Goal: Transaction & Acquisition: Purchase product/service

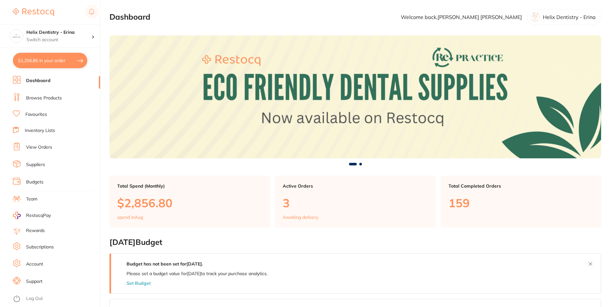
click at [65, 57] on button "$1,256.85 in your order" at bounding box center [50, 60] width 74 height 15
checkbox input "true"
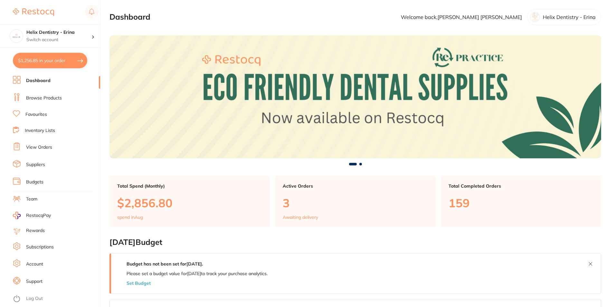
checkbox input "true"
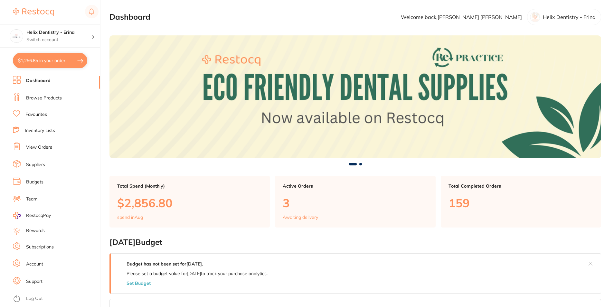
checkbox input "true"
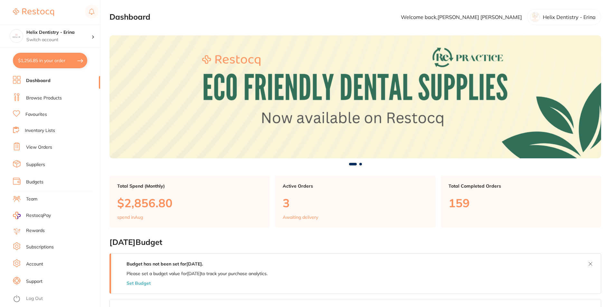
checkbox input "true"
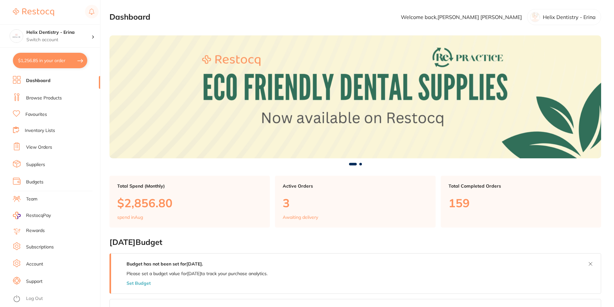
checkbox input "true"
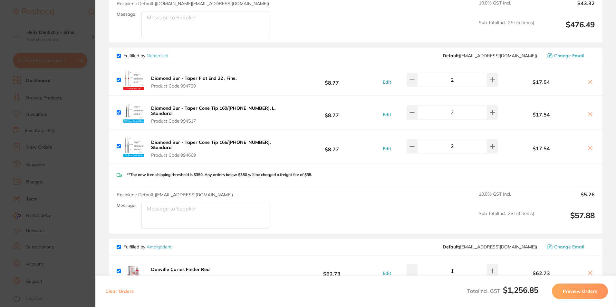
scroll to position [741, 0]
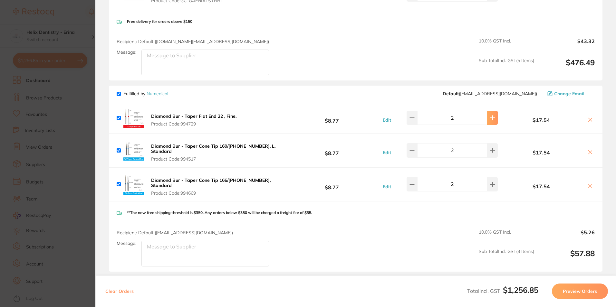
click at [416, 117] on button at bounding box center [492, 118] width 11 height 14
type input "3"
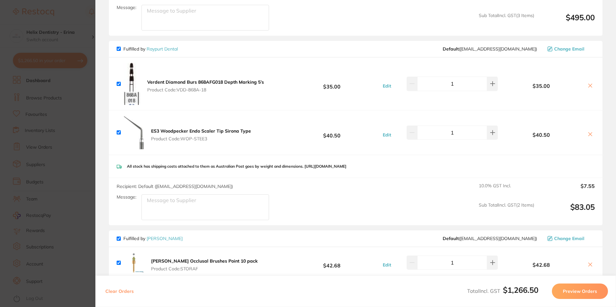
scroll to position [129, 0]
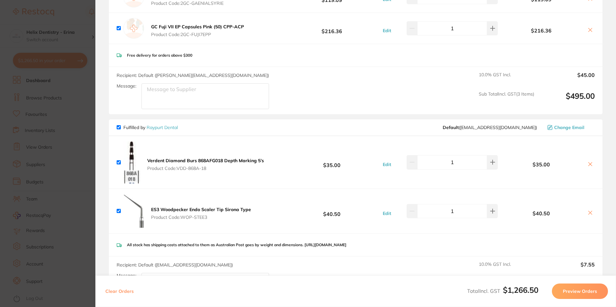
click at [90, 124] on section "Update RRP Set your pre negotiated price for this item. Item Agreed RRP (excl. …" at bounding box center [308, 153] width 616 height 307
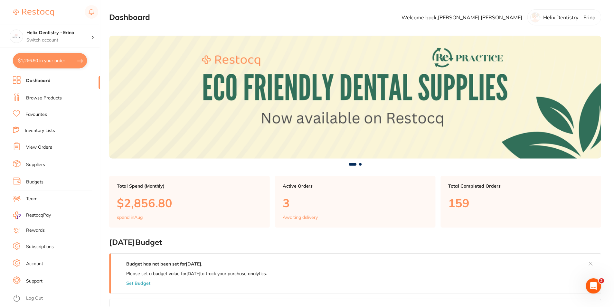
scroll to position [0, 0]
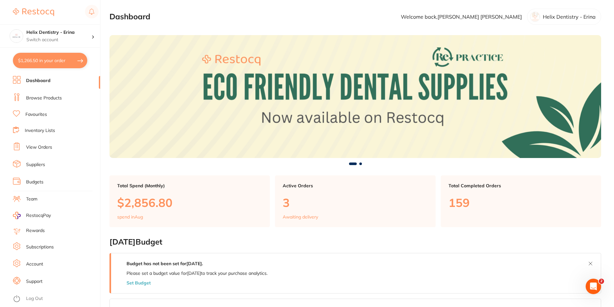
click at [61, 58] on button "$1,266.50 in your order" at bounding box center [50, 60] width 74 height 15
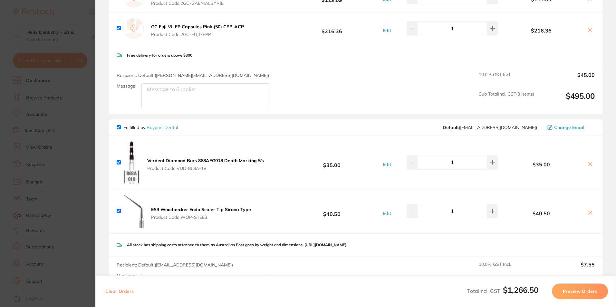
scroll to position [0, 0]
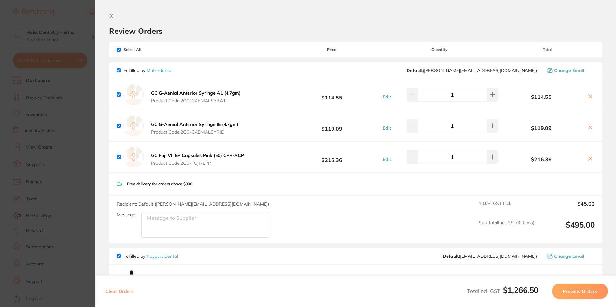
click at [54, 29] on section "Update RRP Set your pre negotiated price for this item. Item Agreed RRP (excl. …" at bounding box center [308, 153] width 616 height 307
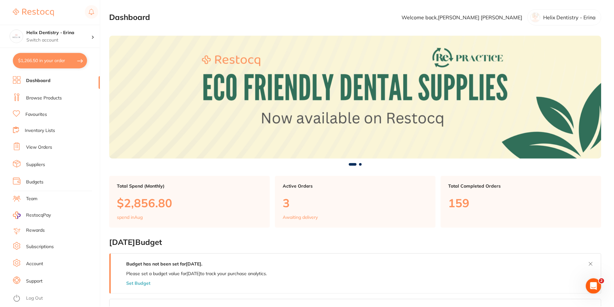
scroll to position [0, 0]
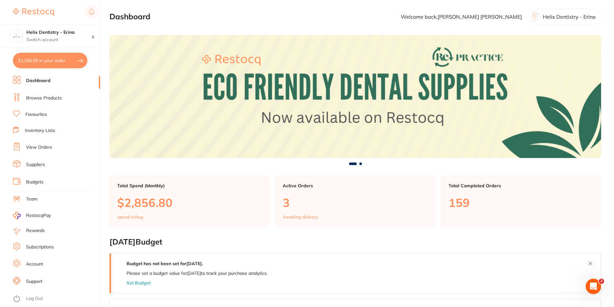
click at [41, 98] on link "Browse Products" at bounding box center [44, 98] width 36 height 6
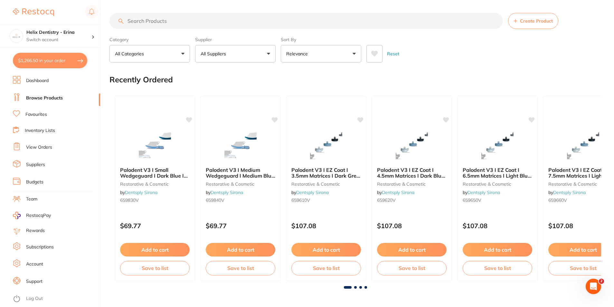
click at [170, 19] on input "search" at bounding box center [307, 21] width 394 height 16
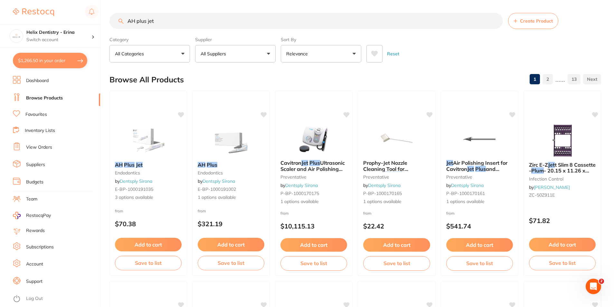
click at [136, 138] on img at bounding box center [149, 141] width 42 height 32
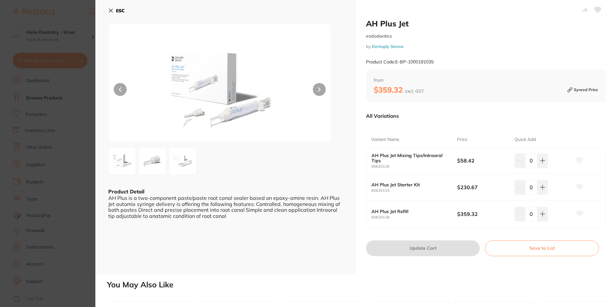
click at [183, 138] on img at bounding box center [182, 161] width 23 height 23
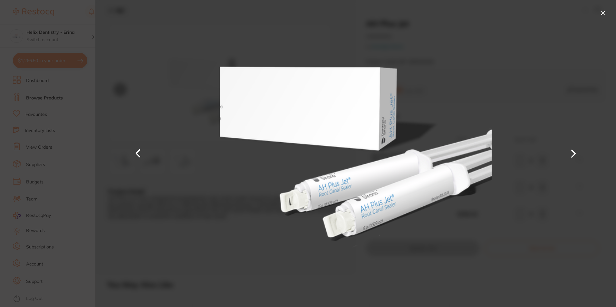
click at [84, 138] on section "AH Plus Jet endodontics by Dentsply Sirona Product Code: E-BP-1000191035 ESC Pr…" at bounding box center [308, 153] width 616 height 307
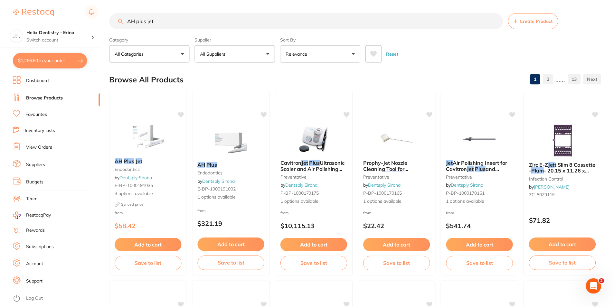
scroll to position [0, 0]
click at [168, 21] on input "AH plus jet" at bounding box center [307, 21] width 394 height 16
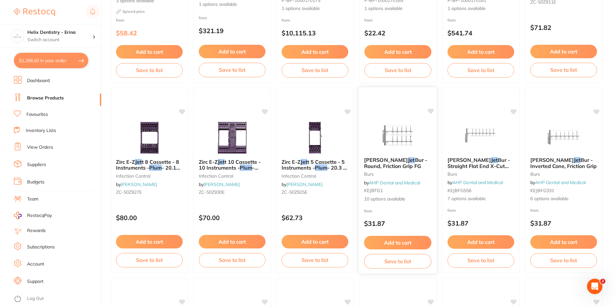
scroll to position [0, 0]
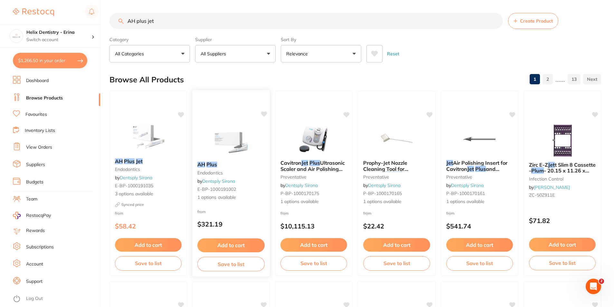
type input "AH plus jet"
click at [226, 138] on img at bounding box center [231, 140] width 42 height 33
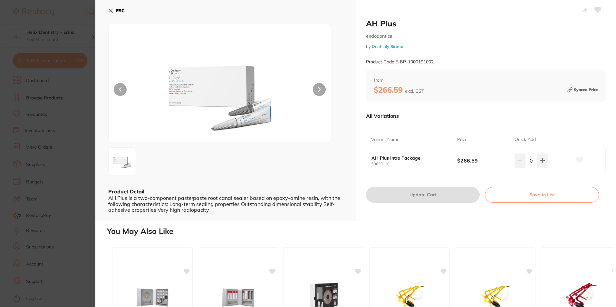
click at [68, 138] on section "AH Plus endodontics by Dentsply Sirona Product Code: E-BP-1000191002 ESC Produc…" at bounding box center [308, 153] width 616 height 307
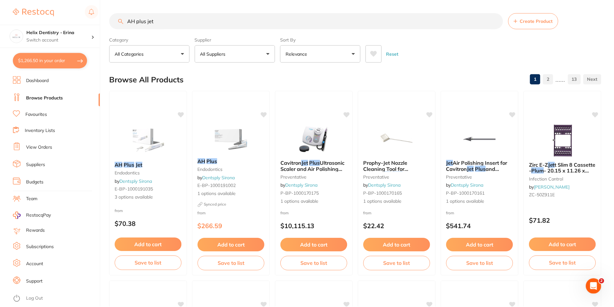
scroll to position [5, 0]
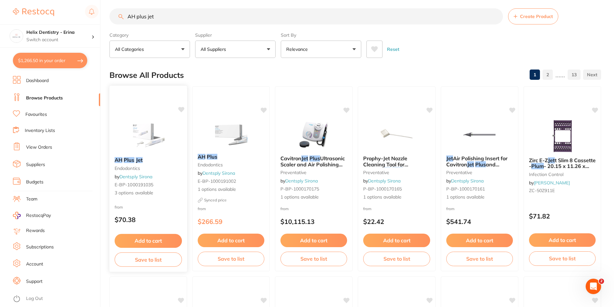
click at [157, 134] on img at bounding box center [148, 136] width 42 height 33
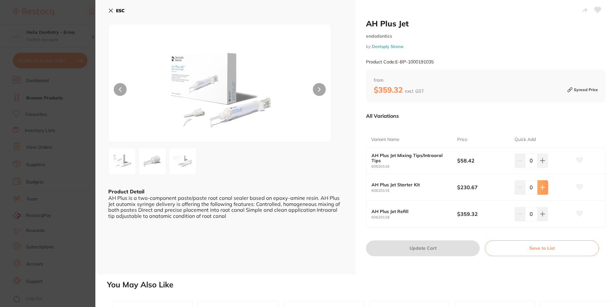
click at [416, 138] on icon at bounding box center [542, 187] width 5 height 5
type input "1"
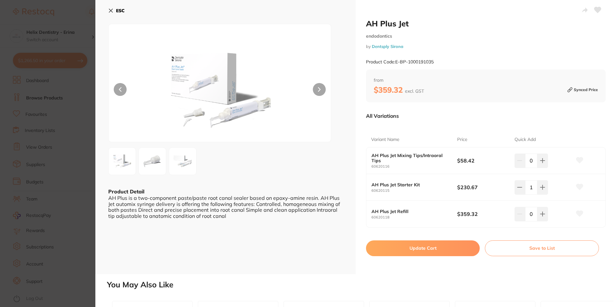
click at [416, 138] on button "Update Cart" at bounding box center [423, 248] width 114 height 15
checkbox input "false"
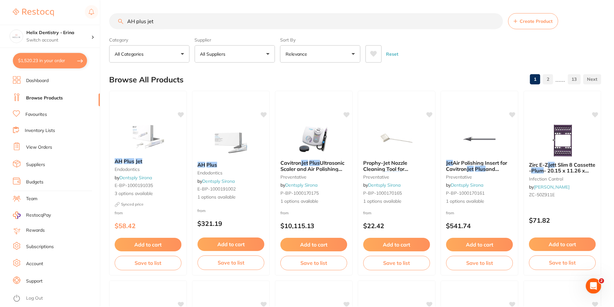
scroll to position [5, 0]
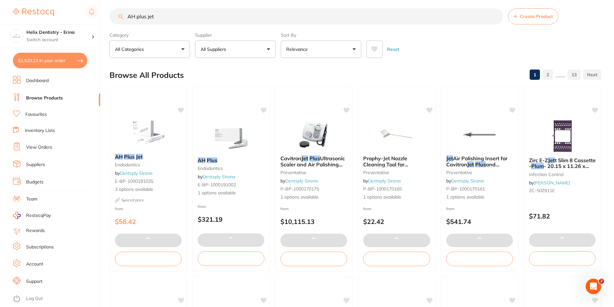
click at [164, 15] on input "AH plus jet" at bounding box center [307, 16] width 394 height 16
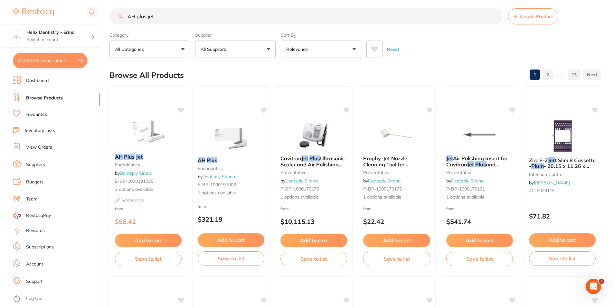
click at [164, 15] on input "AH plus jet" at bounding box center [307, 16] width 394 height 16
type input "bioceramic sealer"
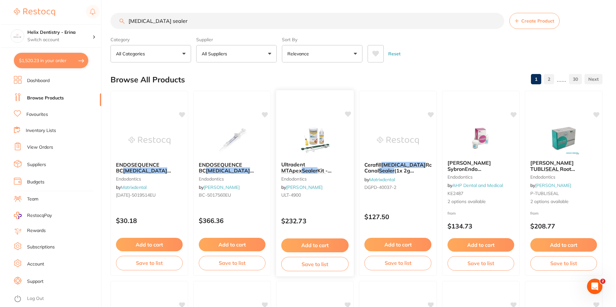
scroll to position [0, 0]
click at [380, 138] on em "Sealer" at bounding box center [385, 171] width 15 height 6
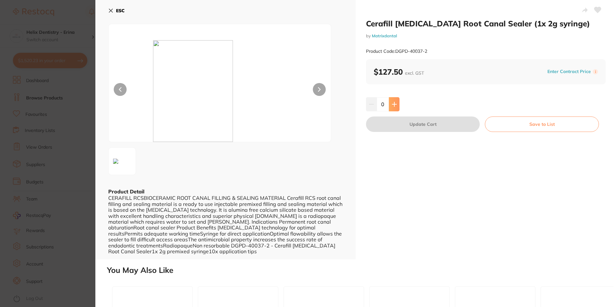
click at [397, 105] on button at bounding box center [394, 104] width 11 height 14
type input "1"
click at [416, 122] on button "Update Cart" at bounding box center [423, 124] width 114 height 15
checkbox input "false"
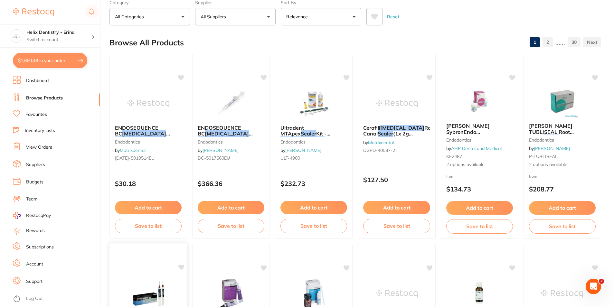
scroll to position [37, 0]
click at [226, 129] on span "ENDOSEQUENCE BC" at bounding box center [219, 131] width 44 height 13
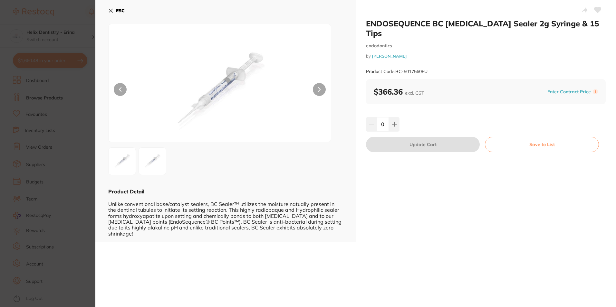
click at [72, 138] on section "ENDOSEQUENCE BC Bioceramic Sealer 2g Syringe & 15 Tips endodontics by Henry Sch…" at bounding box center [308, 153] width 616 height 307
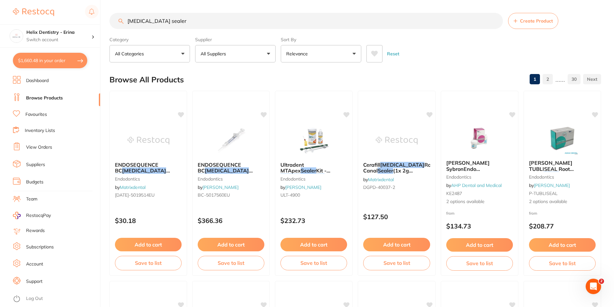
click at [169, 22] on input "bioceramic sealer" at bounding box center [307, 21] width 394 height 16
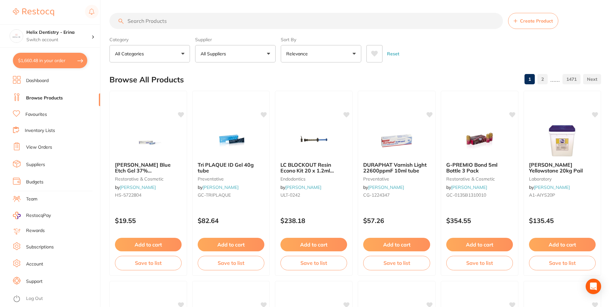
click at [50, 58] on button "$1,660.48 in your order" at bounding box center [50, 60] width 74 height 15
checkbox input "true"
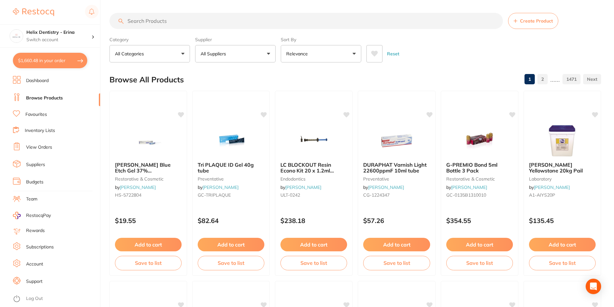
checkbox input "true"
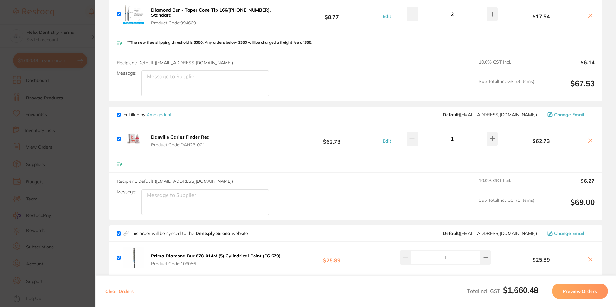
scroll to position [1031, 0]
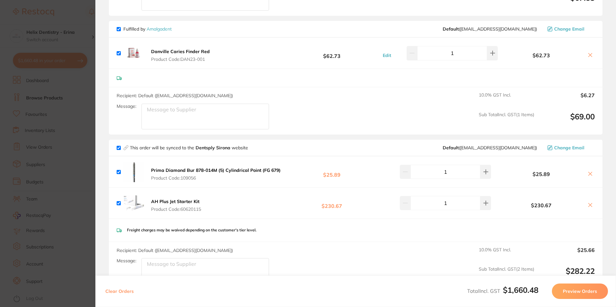
click at [79, 114] on section "Update RRP Set your pre negotiated price for this item. Item Agreed RRP (excl. …" at bounding box center [308, 153] width 616 height 307
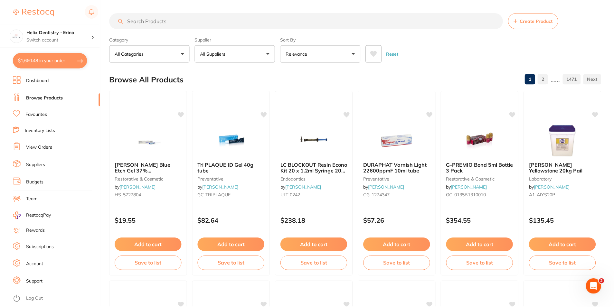
scroll to position [0, 0]
click at [180, 23] on input "search" at bounding box center [307, 21] width 394 height 16
type input "Telio"
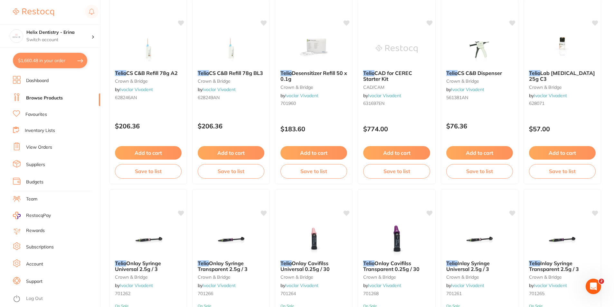
scroll to position [709, 0]
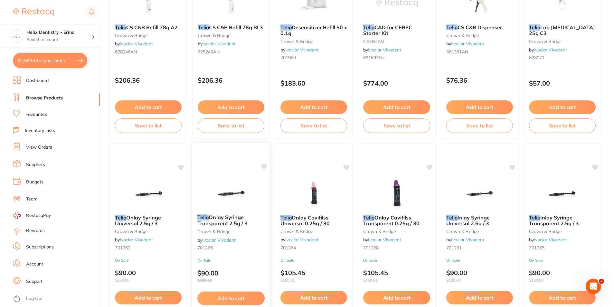
click at [230, 138] on img at bounding box center [231, 193] width 42 height 33
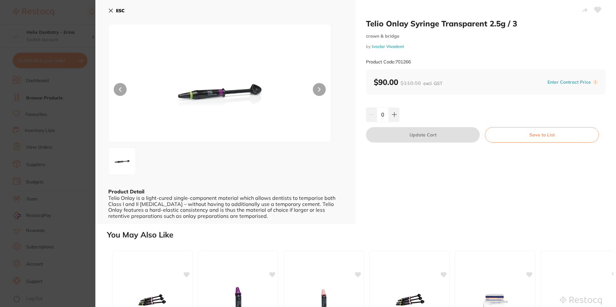
click at [318, 92] on button at bounding box center [319, 89] width 13 height 13
click at [396, 115] on button at bounding box center [394, 115] width 11 height 14
type input "1"
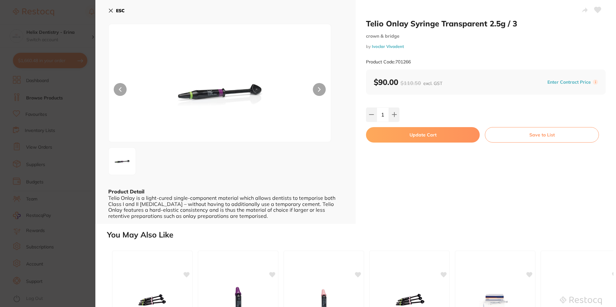
click at [416, 136] on button "Update Cart" at bounding box center [423, 134] width 114 height 15
checkbox input "false"
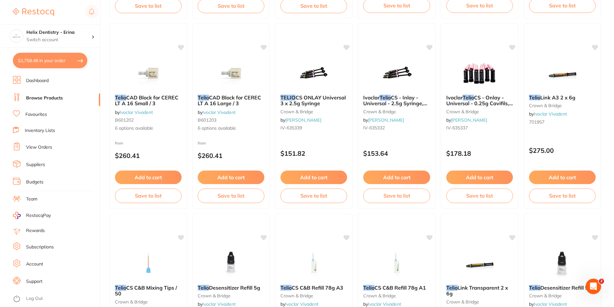
scroll to position [159, 0]
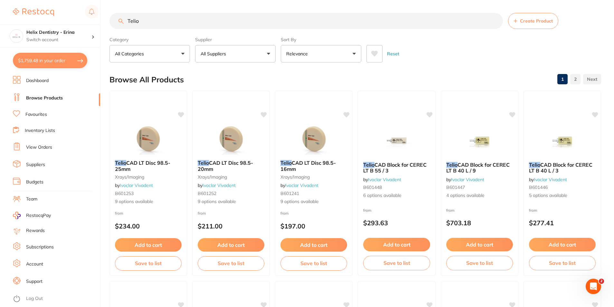
scroll to position [187, 0]
click at [33, 62] on button "$1,759.48 in your order" at bounding box center [50, 60] width 74 height 15
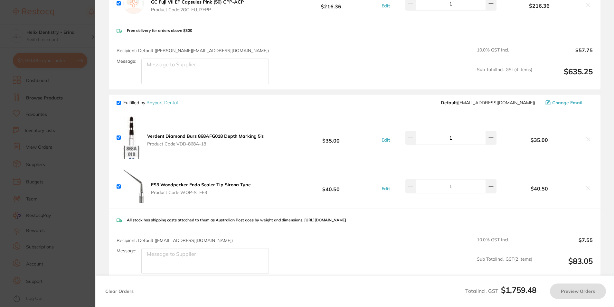
checkbox input "true"
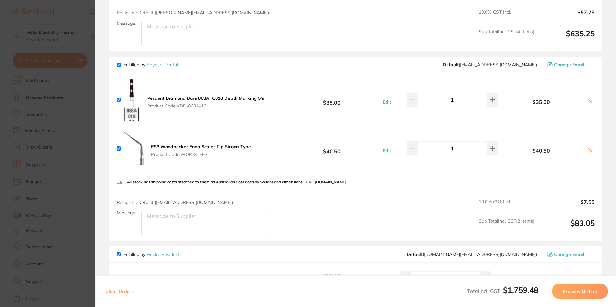
scroll to position [290, 0]
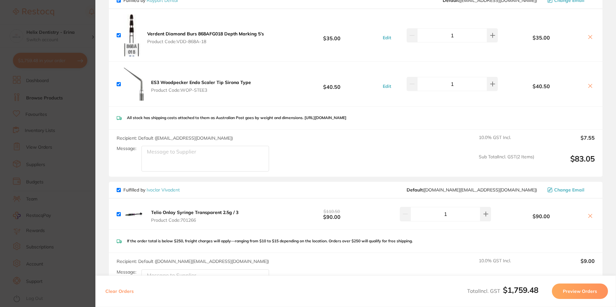
click at [62, 116] on section "Update RRP Set your pre negotiated price for this item. Item Agreed RRP (excl. …" at bounding box center [308, 153] width 616 height 307
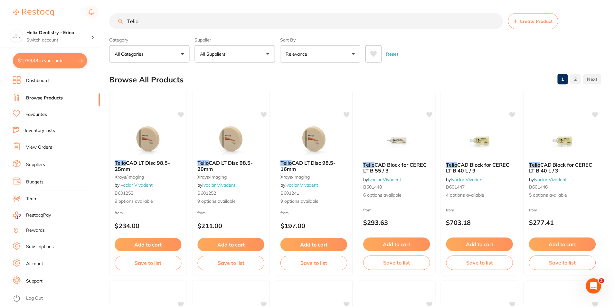
scroll to position [4, 0]
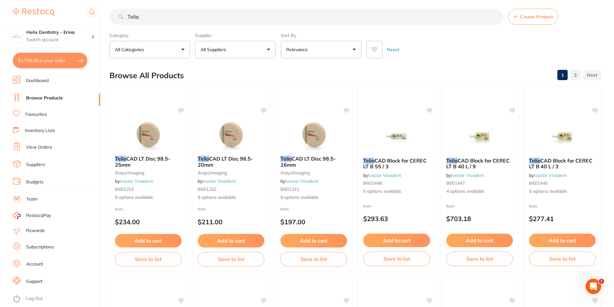
click at [143, 17] on input "Telio" at bounding box center [307, 17] width 394 height 16
type input "CLIP"
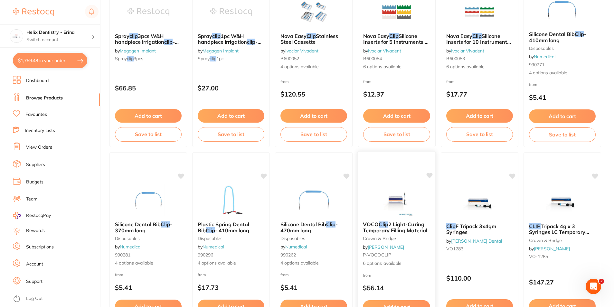
scroll to position [161, 0]
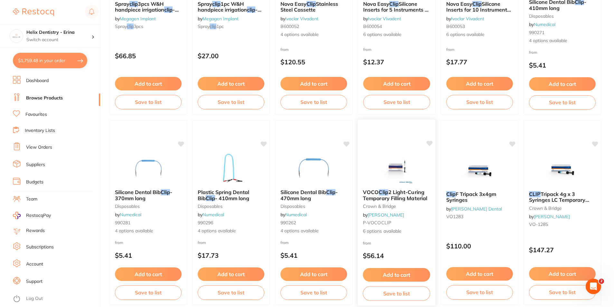
click at [401, 172] on img at bounding box center [397, 168] width 42 height 33
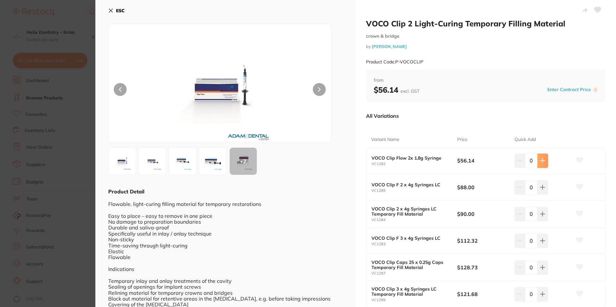
click at [543, 161] on icon at bounding box center [542, 160] width 5 height 5
type input "2"
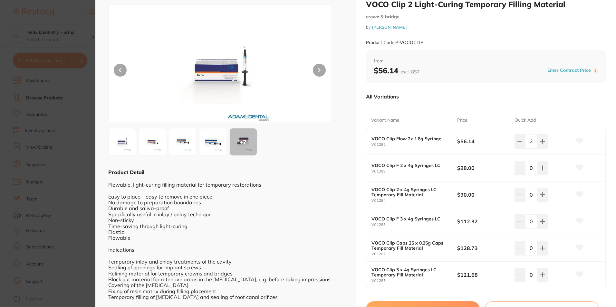
scroll to position [52, 0]
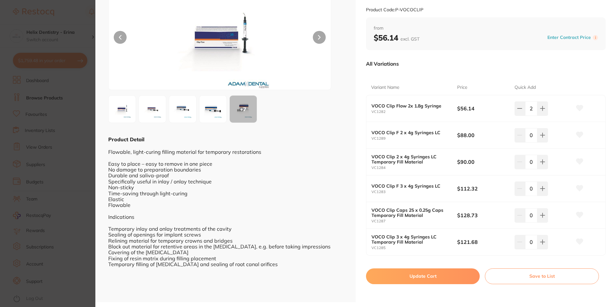
click at [393, 274] on button "Update Cart" at bounding box center [423, 276] width 114 height 15
checkbox input "false"
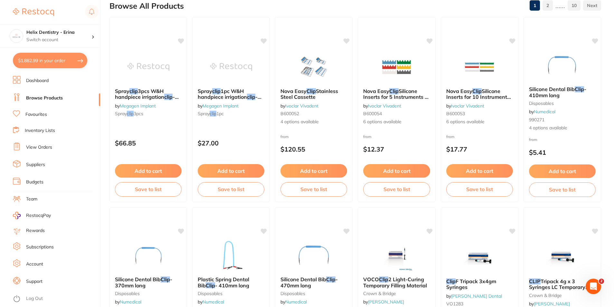
scroll to position [129, 0]
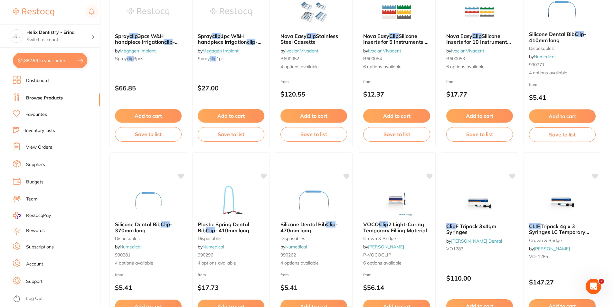
click at [398, 230] on span "2 Light-Curing Temporary Filling Material" at bounding box center [395, 227] width 64 height 12
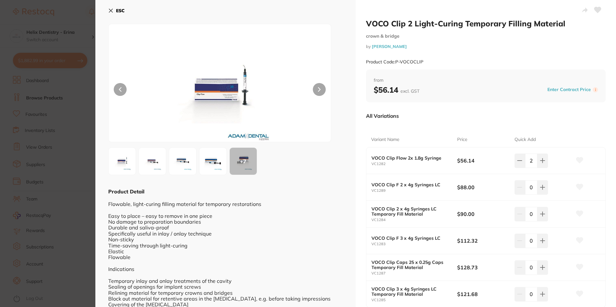
click at [65, 144] on section "VOCO Clip 2 Light-Curing Temporary Filling Material crown & bridge by Adam Dent…" at bounding box center [308, 153] width 616 height 307
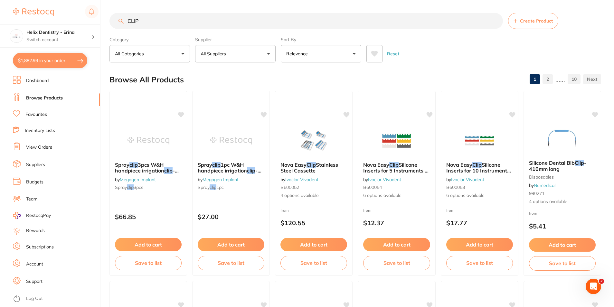
click at [68, 63] on button "$1,882.99 in your order" at bounding box center [50, 60] width 74 height 15
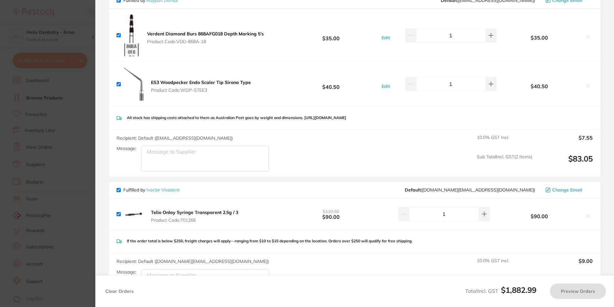
checkbox input "true"
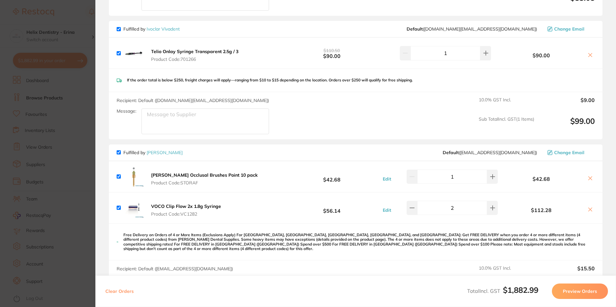
scroll to position [483, 0]
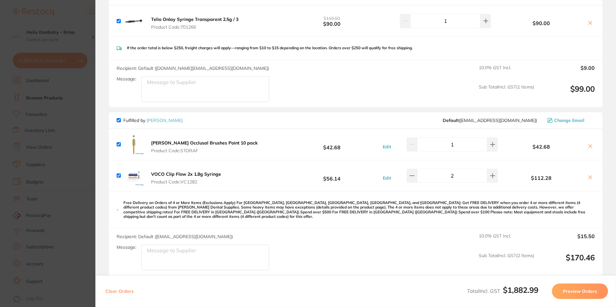
click at [87, 156] on section "Update RRP Set your pre negotiated price for this item. Item Agreed RRP (excl. …" at bounding box center [308, 153] width 616 height 307
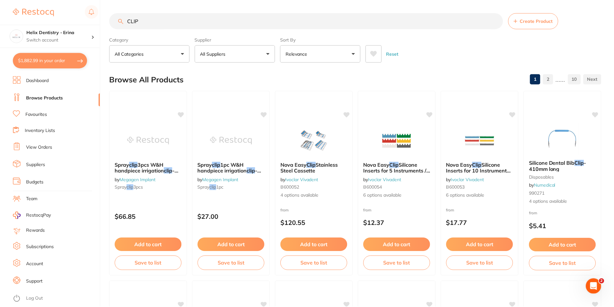
scroll to position [1, 0]
click at [40, 57] on button "$1,882.99 in your order" at bounding box center [50, 60] width 74 height 15
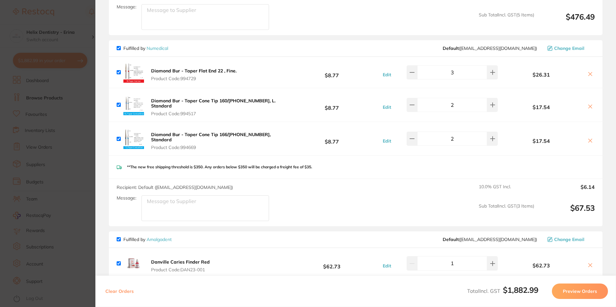
scroll to position [1063, 0]
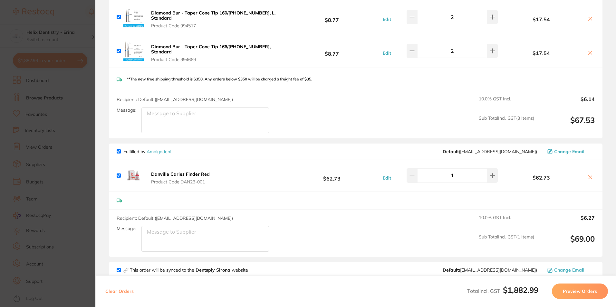
click at [76, 112] on section "Update RRP Set your pre negotiated price for this item. Item Agreed RRP (excl. …" at bounding box center [308, 153] width 616 height 307
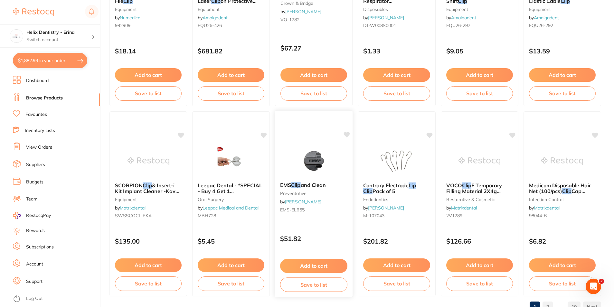
scroll to position [1525, 0]
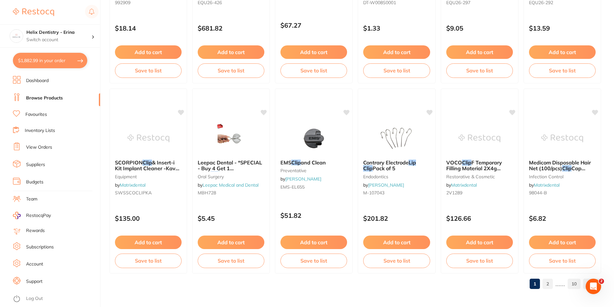
click at [551, 281] on link "2" at bounding box center [548, 284] width 10 height 13
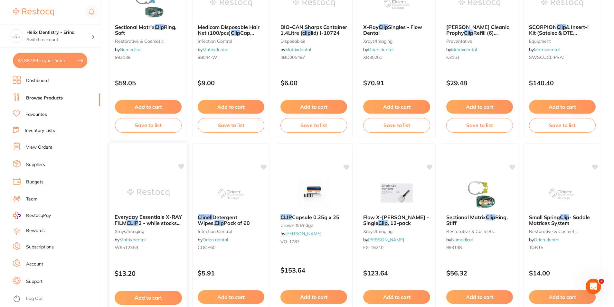
scroll to position [0, 0]
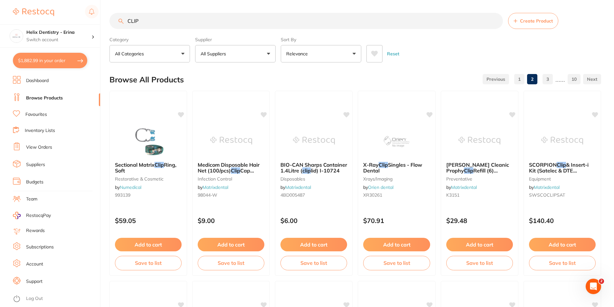
click at [150, 21] on input "CLIP" at bounding box center [307, 21] width 394 height 16
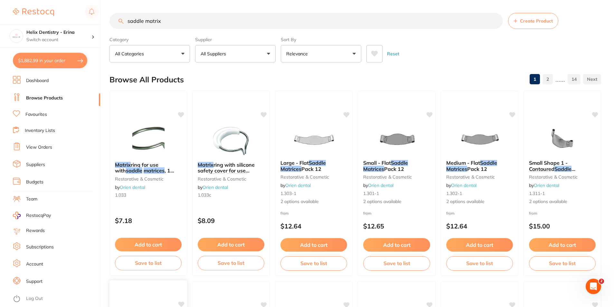
click at [168, 21] on input "saddle matrix" at bounding box center [307, 21] width 394 height 16
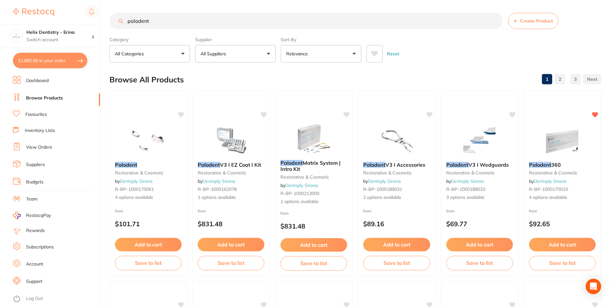
type input "palodent"
click at [152, 138] on img at bounding box center [149, 141] width 42 height 32
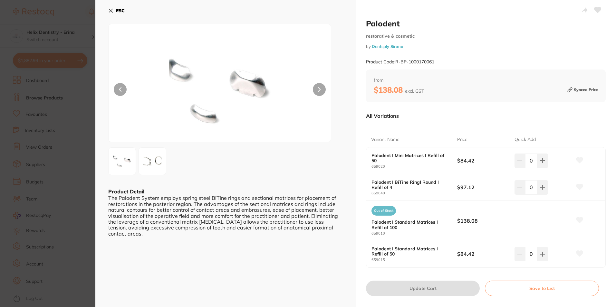
click at [322, 90] on button at bounding box center [319, 89] width 13 height 13
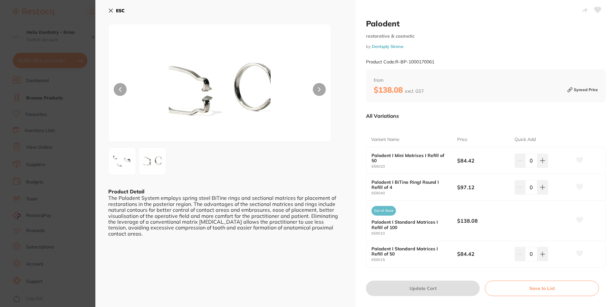
click at [322, 90] on button at bounding box center [319, 89] width 13 height 13
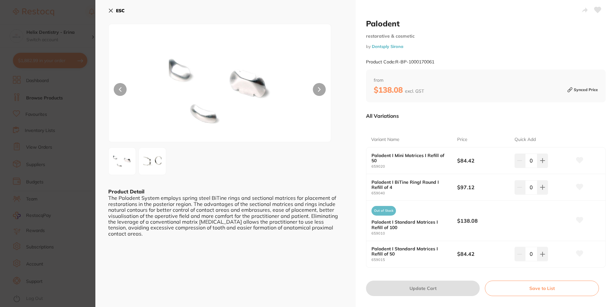
click at [322, 90] on button at bounding box center [319, 89] width 13 height 13
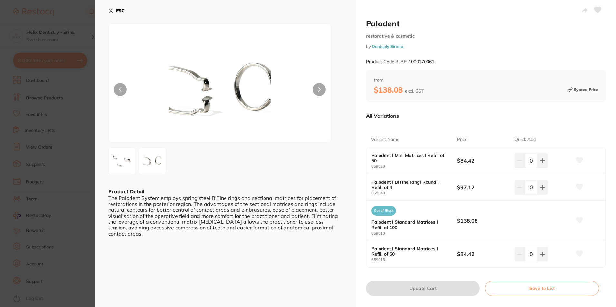
click at [73, 120] on section "Palodent restorative & cosmetic by Dentsply Sirona Product Code: R-BP-100017006…" at bounding box center [308, 153] width 616 height 307
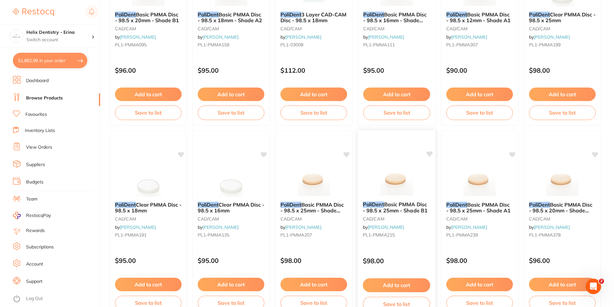
scroll to position [1525, 0]
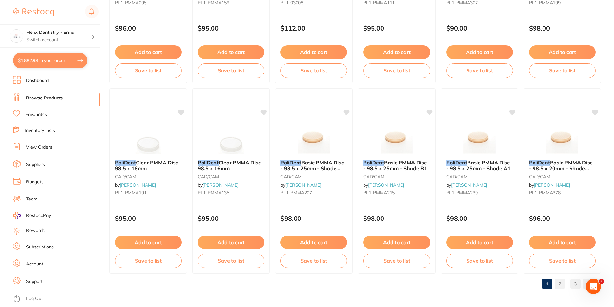
click at [563, 285] on link "2" at bounding box center [560, 284] width 10 height 13
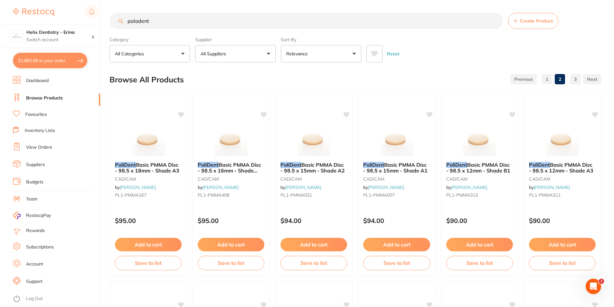
scroll to position [0, 0]
click at [28, 14] on img at bounding box center [33, 12] width 41 height 8
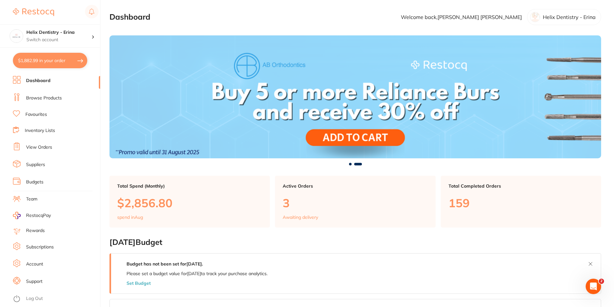
click at [40, 98] on link "Browse Products" at bounding box center [44, 98] width 36 height 6
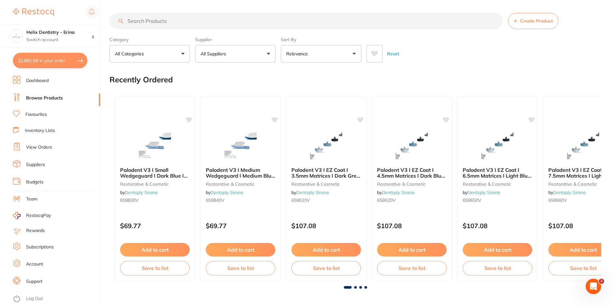
click at [155, 22] on input "search" at bounding box center [307, 21] width 394 height 16
type input "MTA"
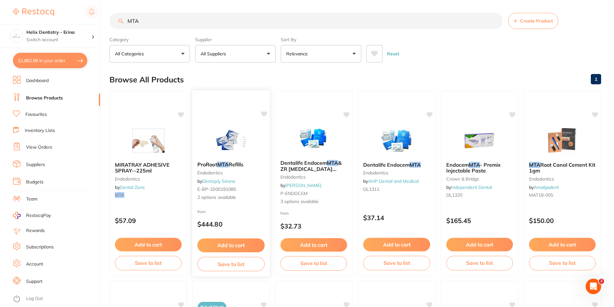
click at [227, 146] on img at bounding box center [231, 140] width 42 height 33
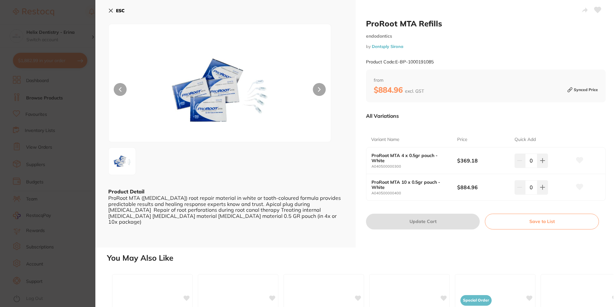
click at [54, 34] on section "ProRoot MTA Refills endodontics by Dentsply Sirona Product Code: E-BP-100019108…" at bounding box center [308, 153] width 616 height 307
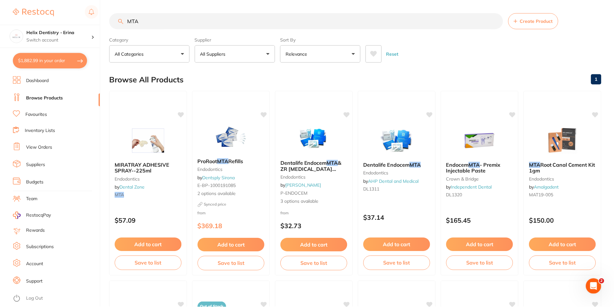
scroll to position [0, 0]
click at [567, 139] on img at bounding box center [563, 140] width 42 height 33
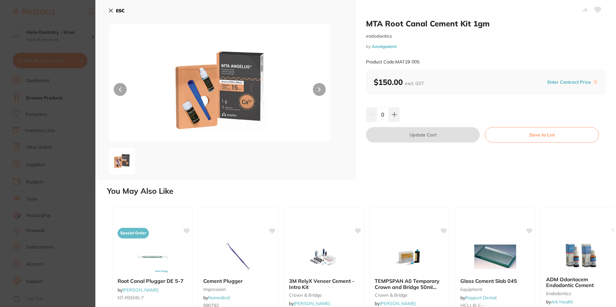
click at [317, 90] on button at bounding box center [319, 89] width 13 height 13
click at [319, 92] on button at bounding box center [319, 89] width 13 height 13
click at [87, 139] on section "MTA Root Canal Cement Kit 1gm endodontics by Amalgadent Product Code: MAT19-005…" at bounding box center [308, 153] width 616 height 307
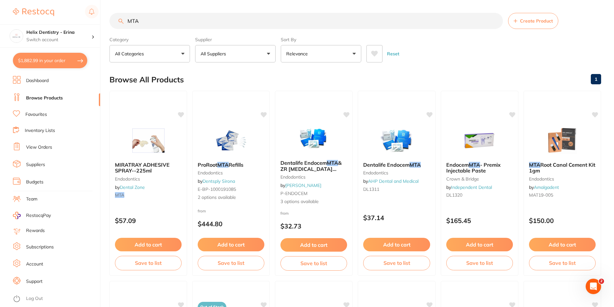
click at [61, 60] on button "$1,882.99 in your order" at bounding box center [50, 60] width 74 height 15
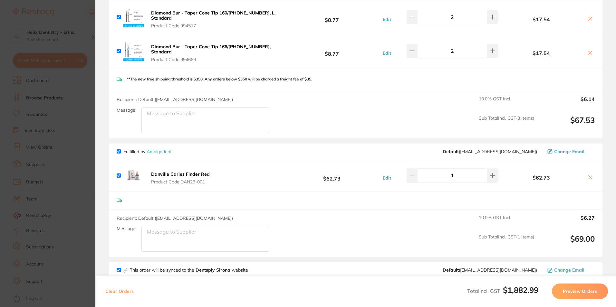
click at [43, 159] on section "Update RRP Set your pre negotiated price for this item. Item Agreed RRP (excl. …" at bounding box center [308, 153] width 616 height 307
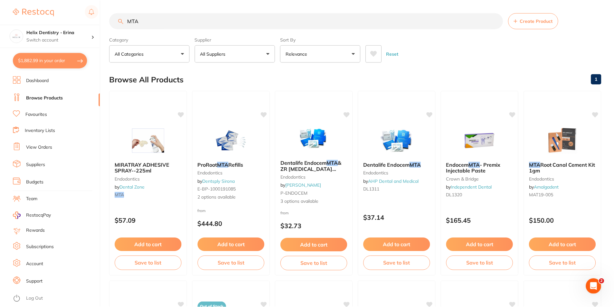
scroll to position [2, 0]
